Goal: Transaction & Acquisition: Book appointment/travel/reservation

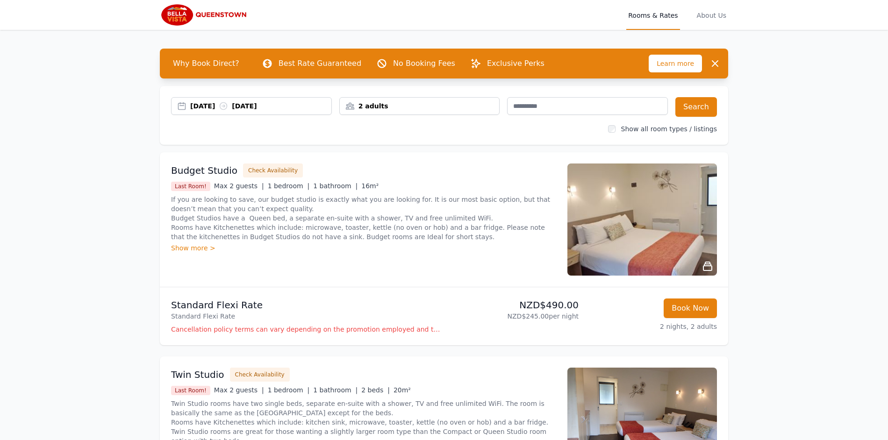
click at [221, 103] on div "20 Nov 2025 22 Nov 2025" at bounding box center [260, 105] width 141 height 9
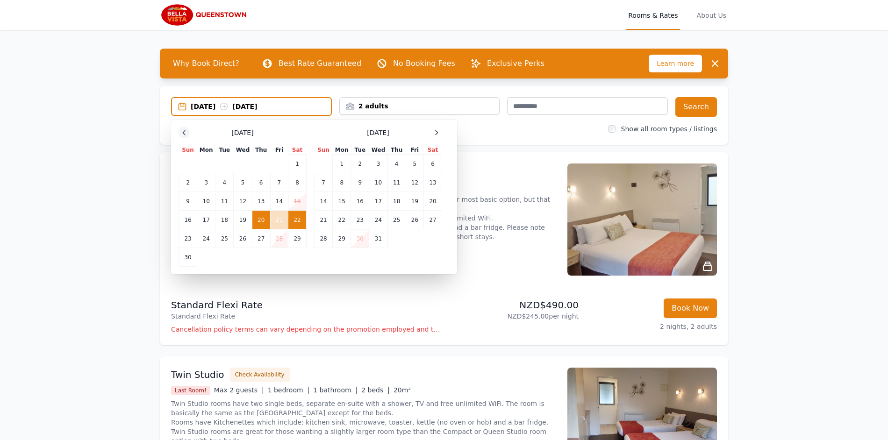
click at [184, 130] on icon at bounding box center [183, 132] width 7 height 7
click at [264, 220] on td "23" at bounding box center [261, 218] width 18 height 19
click at [246, 216] on td "22" at bounding box center [243, 218] width 18 height 19
click at [381, 107] on div "2 adults" at bounding box center [420, 105] width 160 height 9
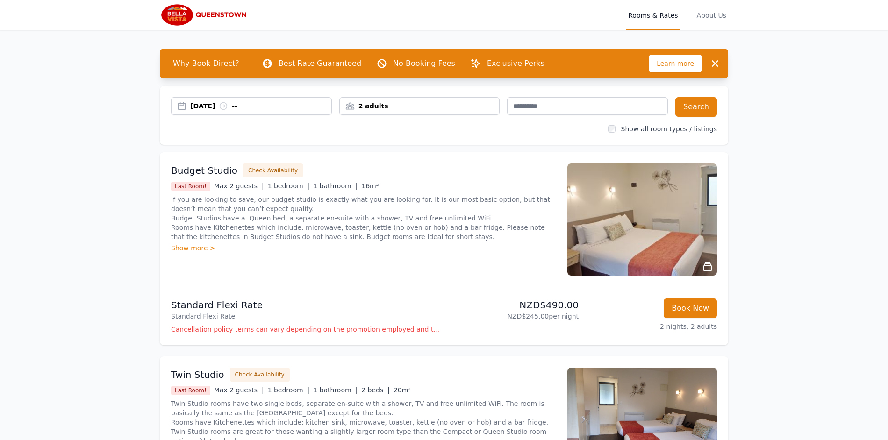
click at [382, 106] on div "2 adults" at bounding box center [420, 105] width 160 height 9
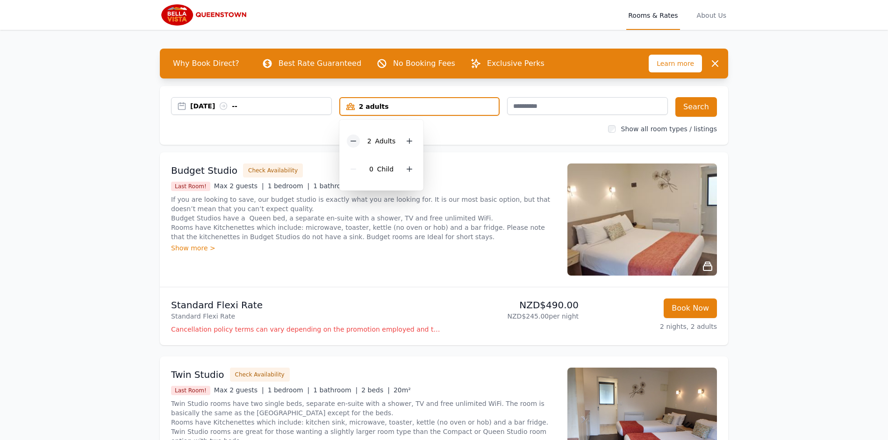
click at [352, 135] on div at bounding box center [353, 141] width 13 height 13
click at [308, 120] on div "22 Oct 2025 -- 1 adult 1 Adult 0 Child Search Show all room types / listings" at bounding box center [444, 115] width 568 height 59
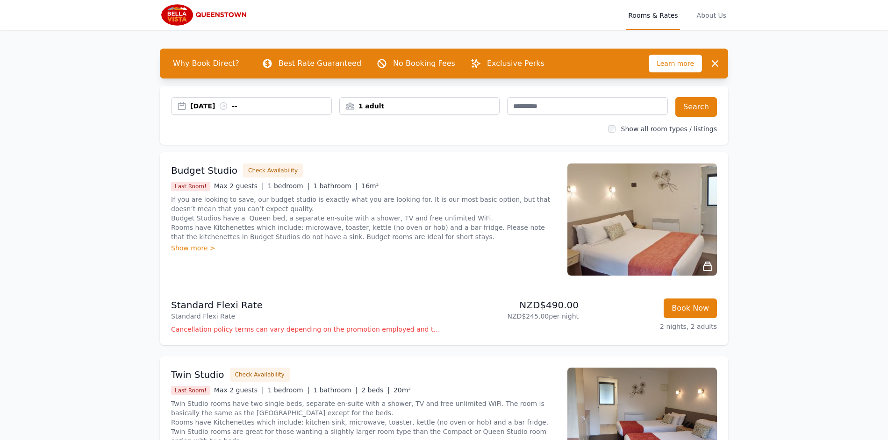
click at [266, 100] on div "22 Oct 2025 --" at bounding box center [251, 106] width 161 height 18
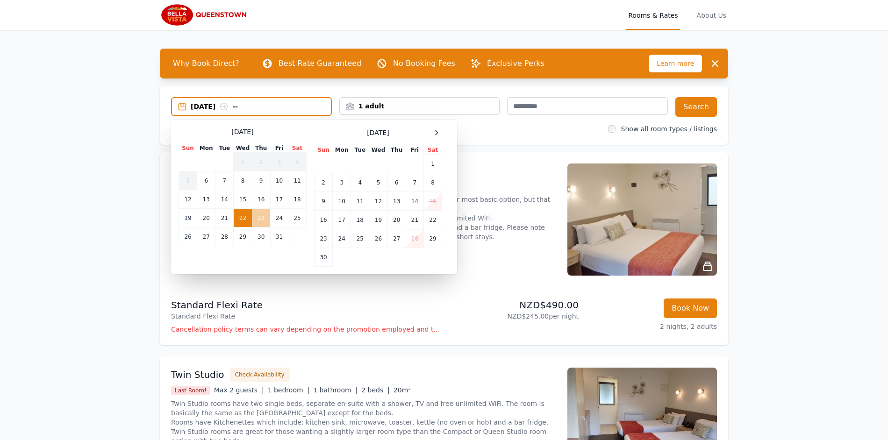
click at [264, 221] on td "23" at bounding box center [261, 218] width 18 height 19
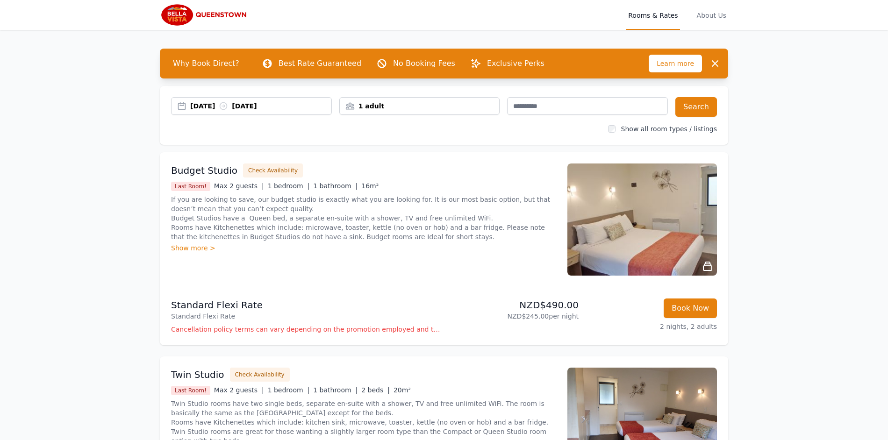
click at [258, 104] on div "22 Oct 2025 23 Oct 2025" at bounding box center [260, 105] width 141 height 9
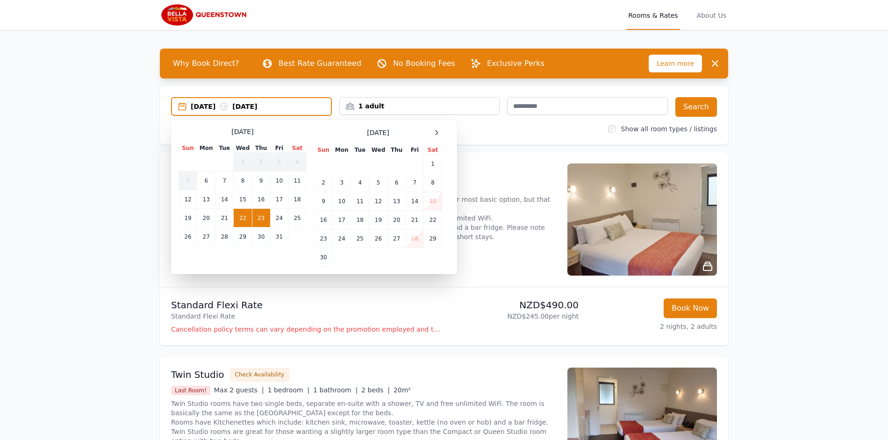
click at [487, 316] on p "NZD$245.00 per night" at bounding box center [513, 316] width 131 height 9
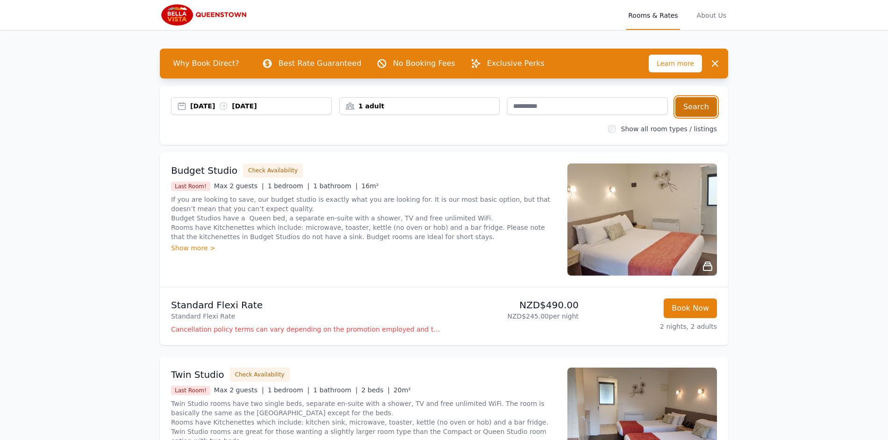
click at [689, 111] on button "Search" at bounding box center [696, 107] width 42 height 20
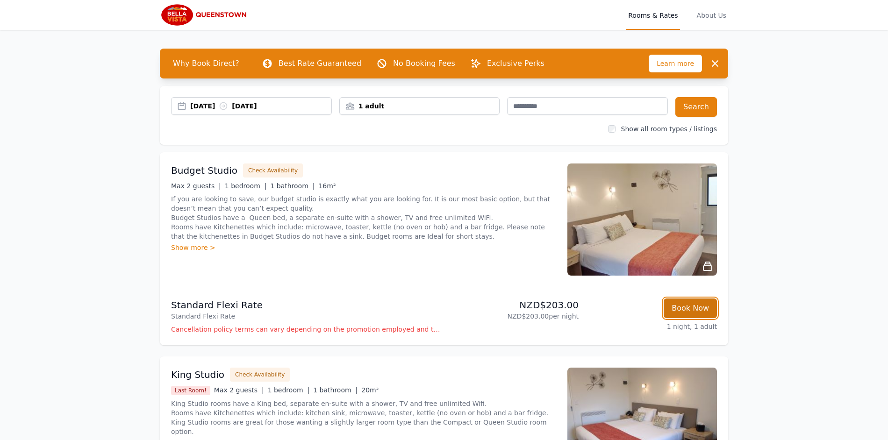
click at [693, 310] on button "Book Now" at bounding box center [690, 309] width 53 height 20
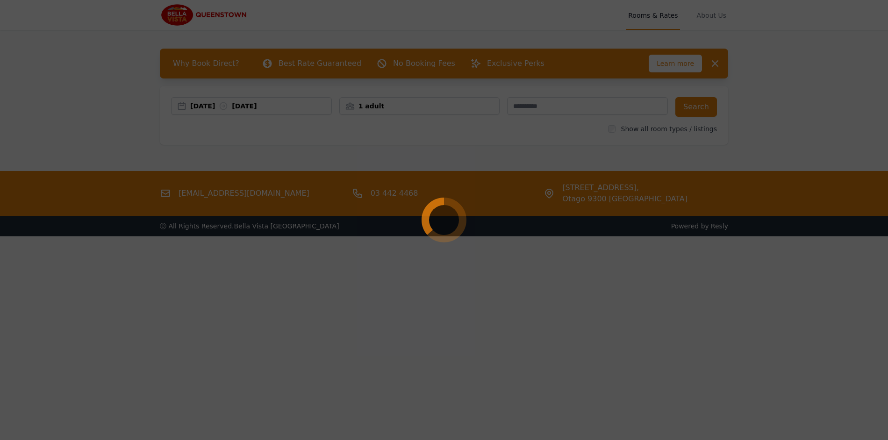
select select "**"
